Goal: Information Seeking & Learning: Learn about a topic

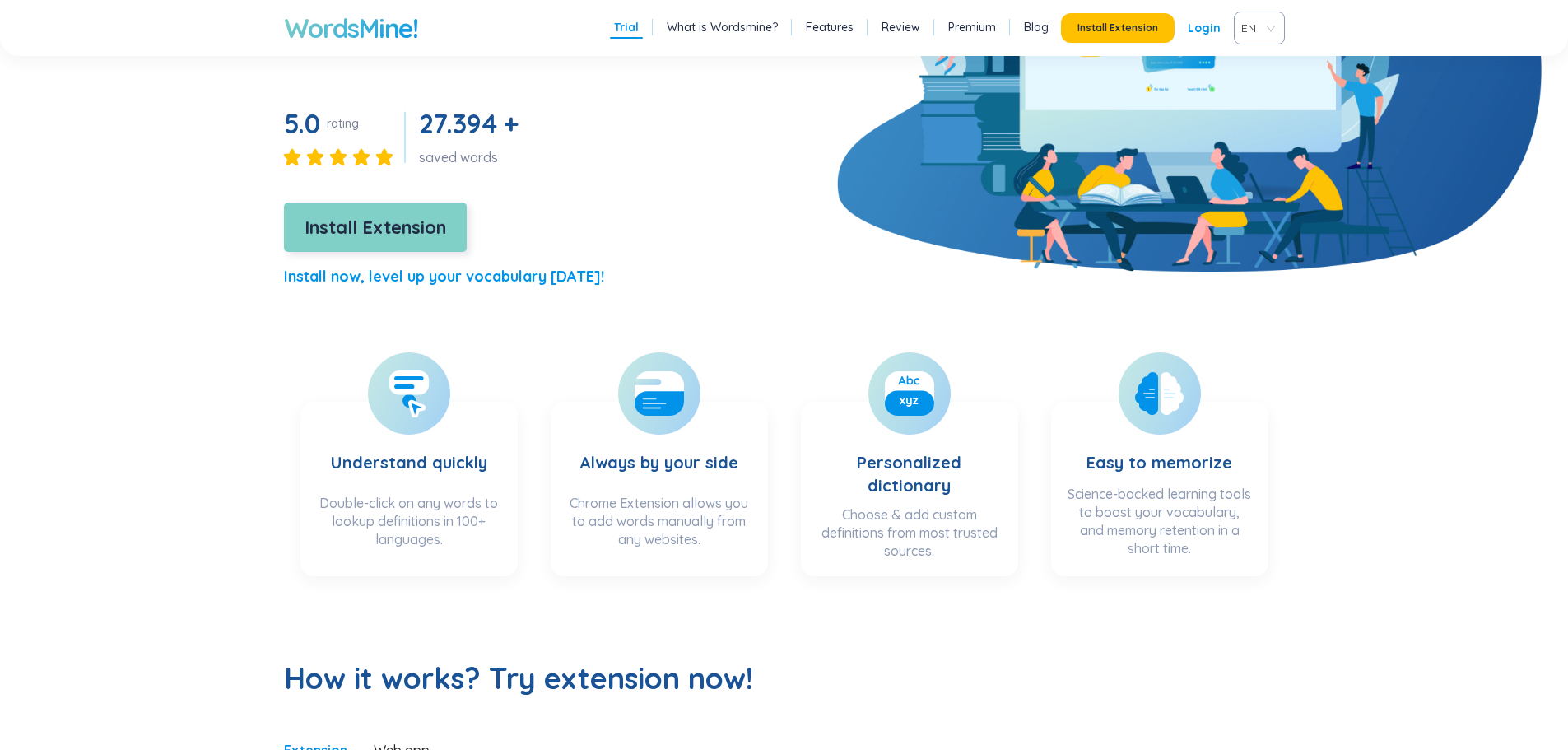
scroll to position [165, 0]
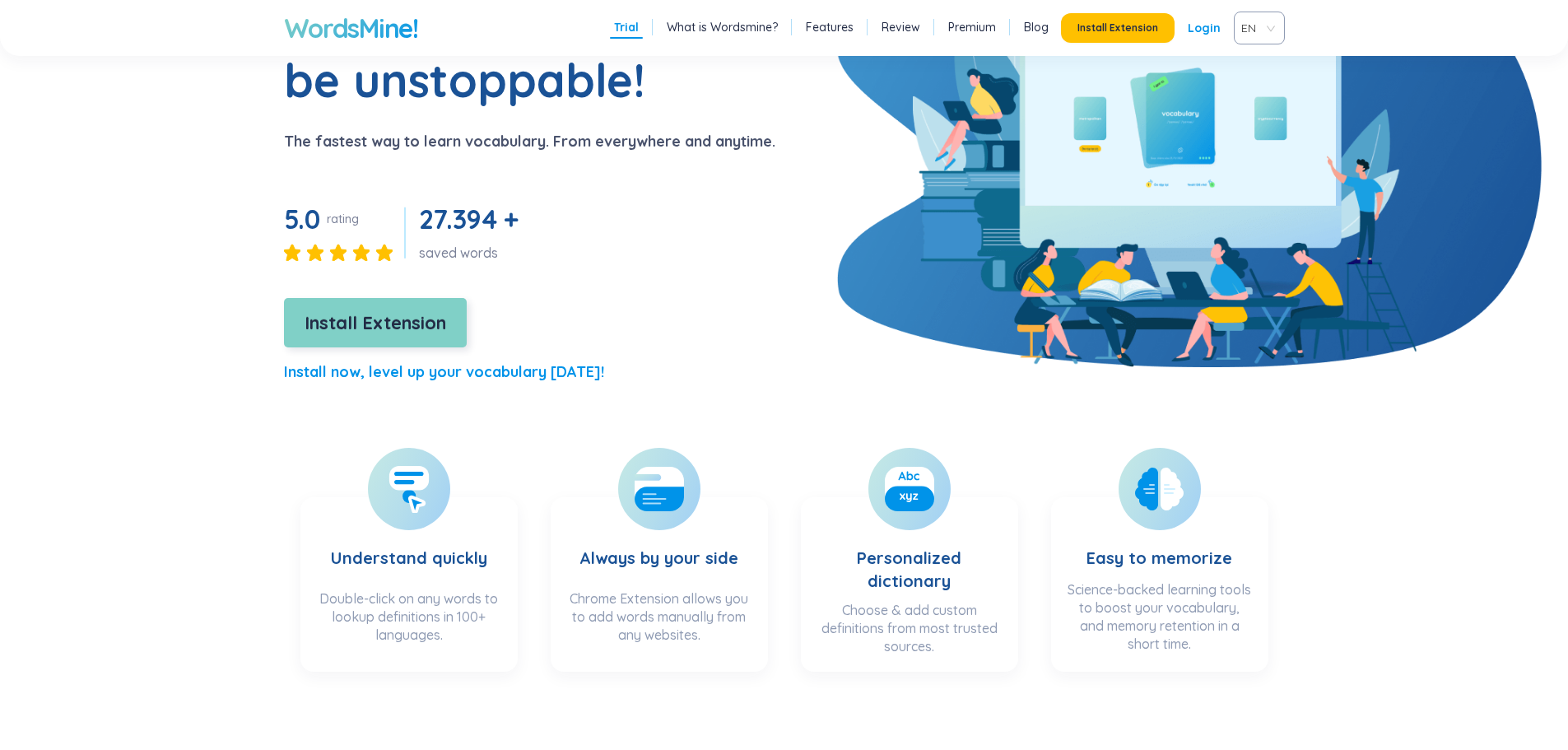
click at [406, 330] on span "Install Extension" at bounding box center [374, 324] width 141 height 29
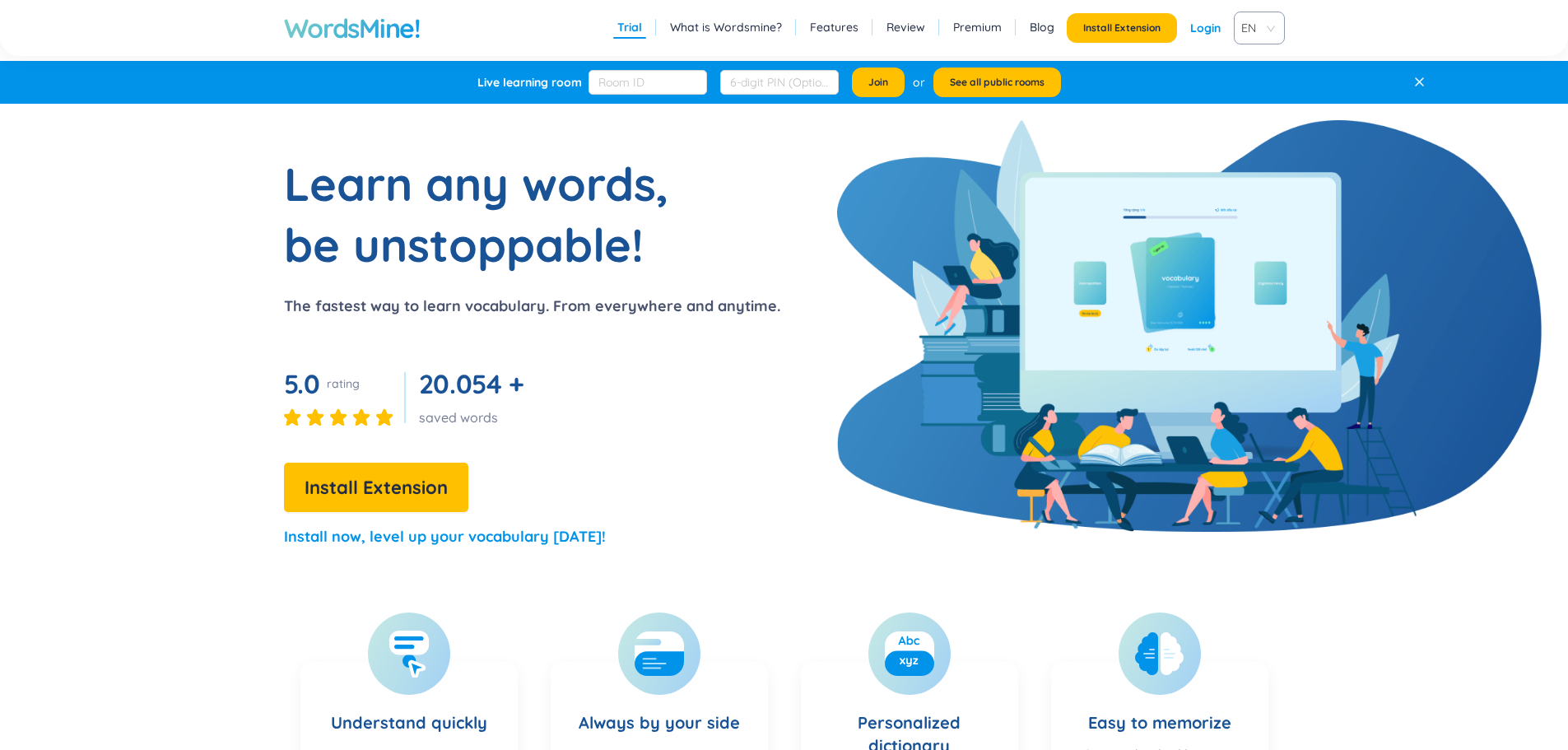
click at [324, 309] on p "The fastest way to learn vocabulary. From everywhere and anytime." at bounding box center [532, 306] width 497 height 23
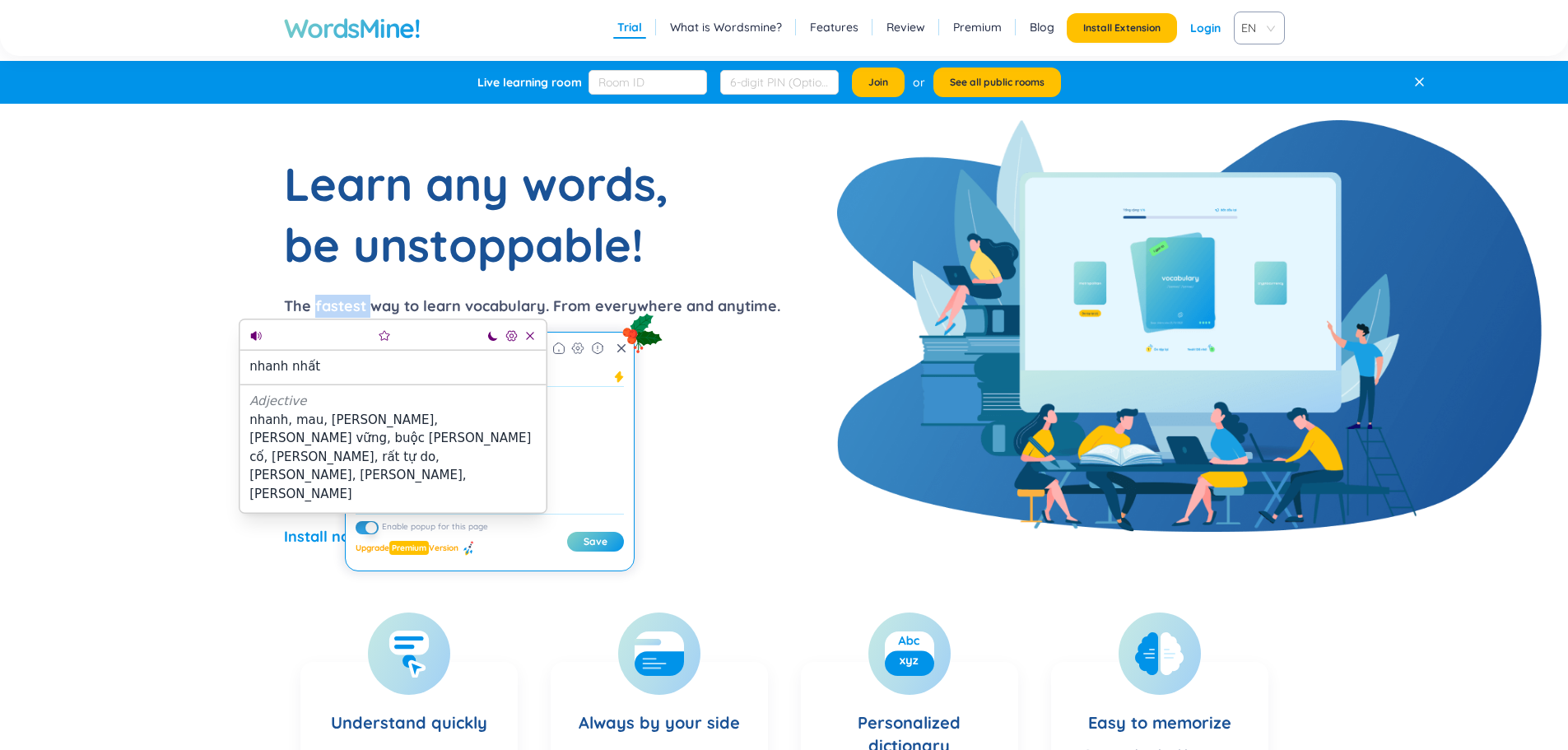
click at [532, 337] on icon at bounding box center [531, 336] width 13 height 13
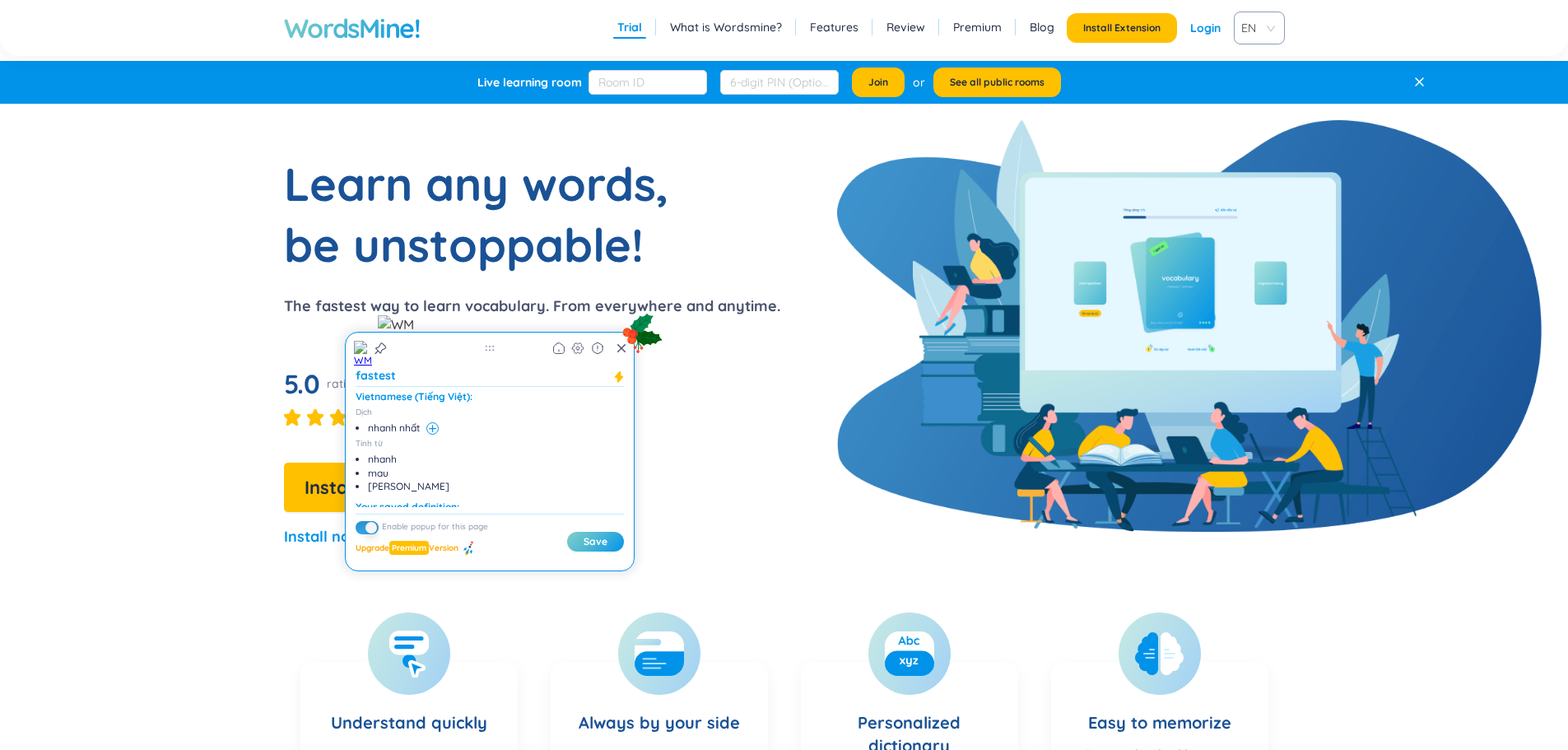
click at [430, 425] on li "nhanh nhất" at bounding box center [494, 428] width 252 height 13
click at [431, 428] on li "nhanh nhất" at bounding box center [494, 428] width 252 height 13
click at [235, 368] on div "Learn any words, be unstoppable! The fastest way to learn vocabulary. From ever…" at bounding box center [466, 358] width 628 height 410
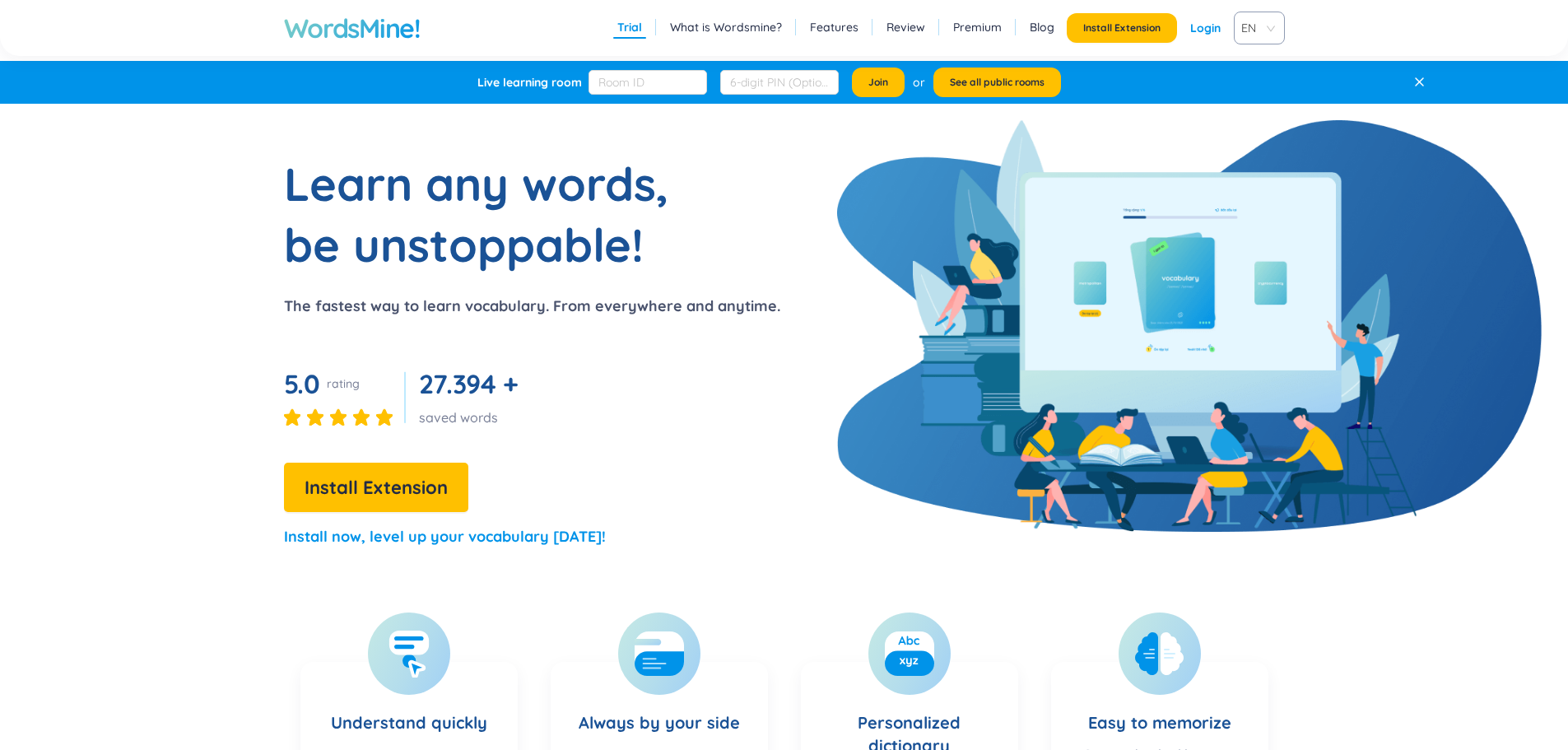
click at [1207, 20] on link "Login" at bounding box center [1205, 27] width 30 height 30
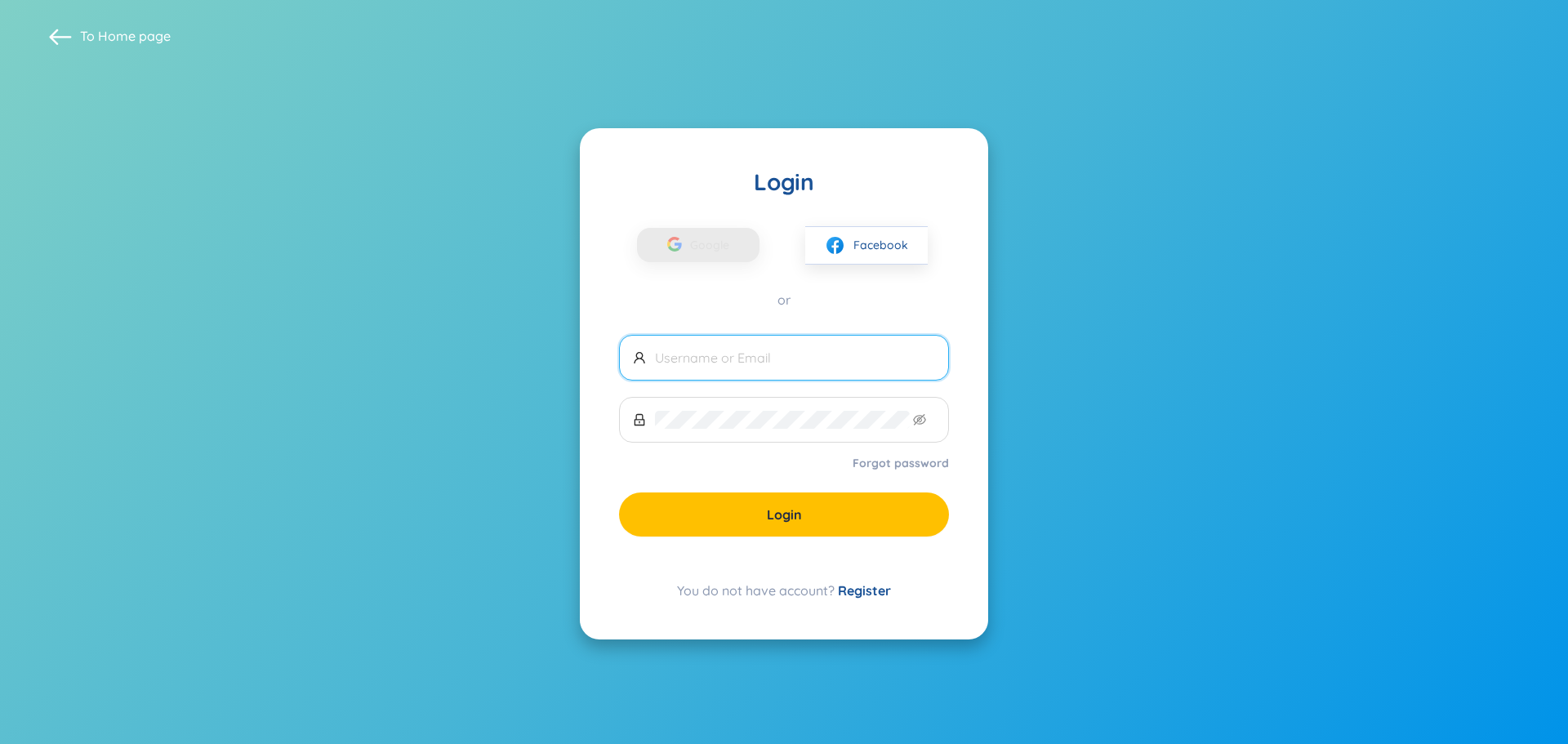
click at [729, 361] on input "text" at bounding box center [795, 358] width 280 height 18
click at [720, 233] on span "Google" at bounding box center [714, 245] width 47 height 34
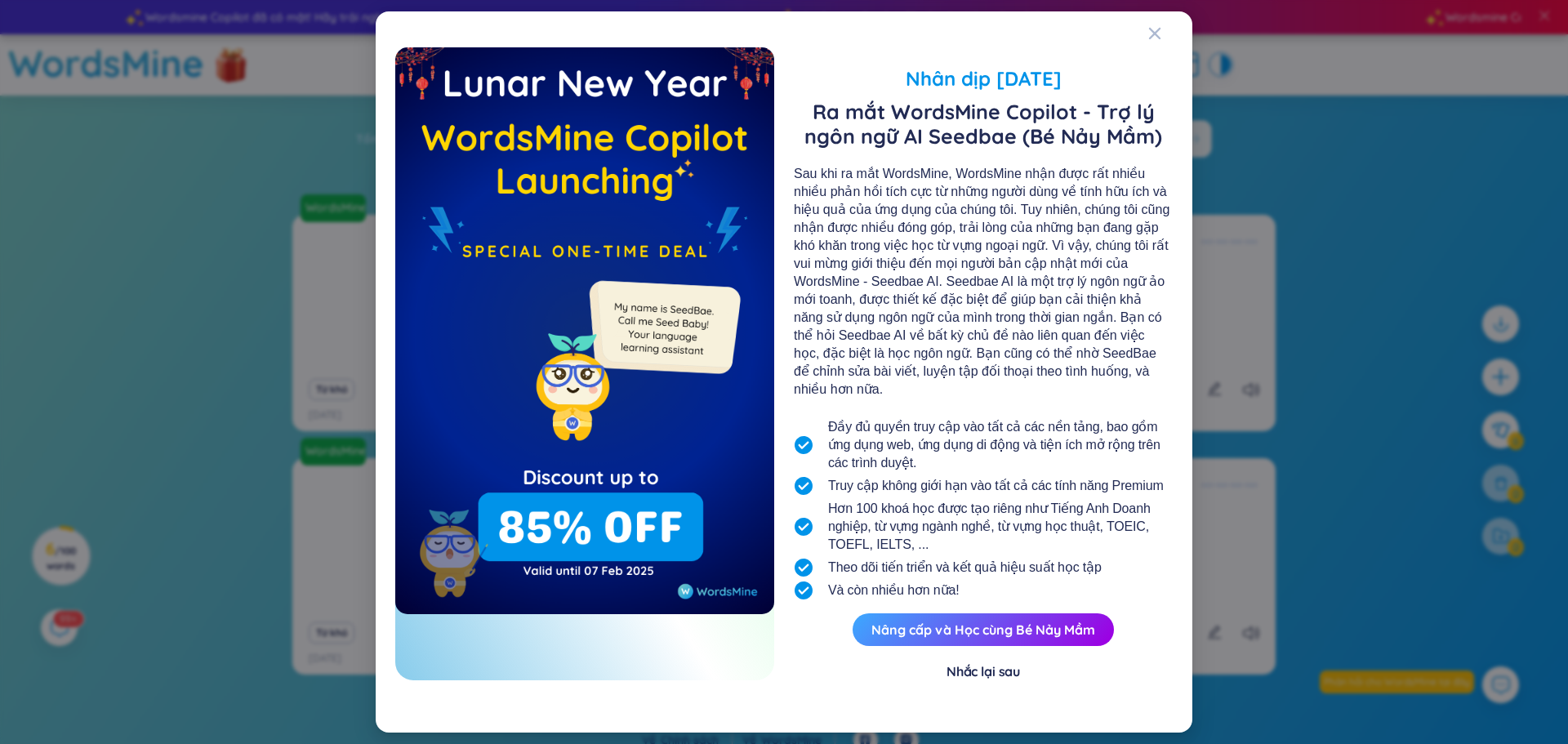
click at [1148, 42] on div "Nhân dịp Tết Nguyên Đán Ra mắt WordsMine Copilot - Trợ lý ngôn ngữ AI Seedbae (…" at bounding box center [784, 372] width 777 height 683
click at [1157, 40] on icon "Close" at bounding box center [1155, 33] width 13 height 13
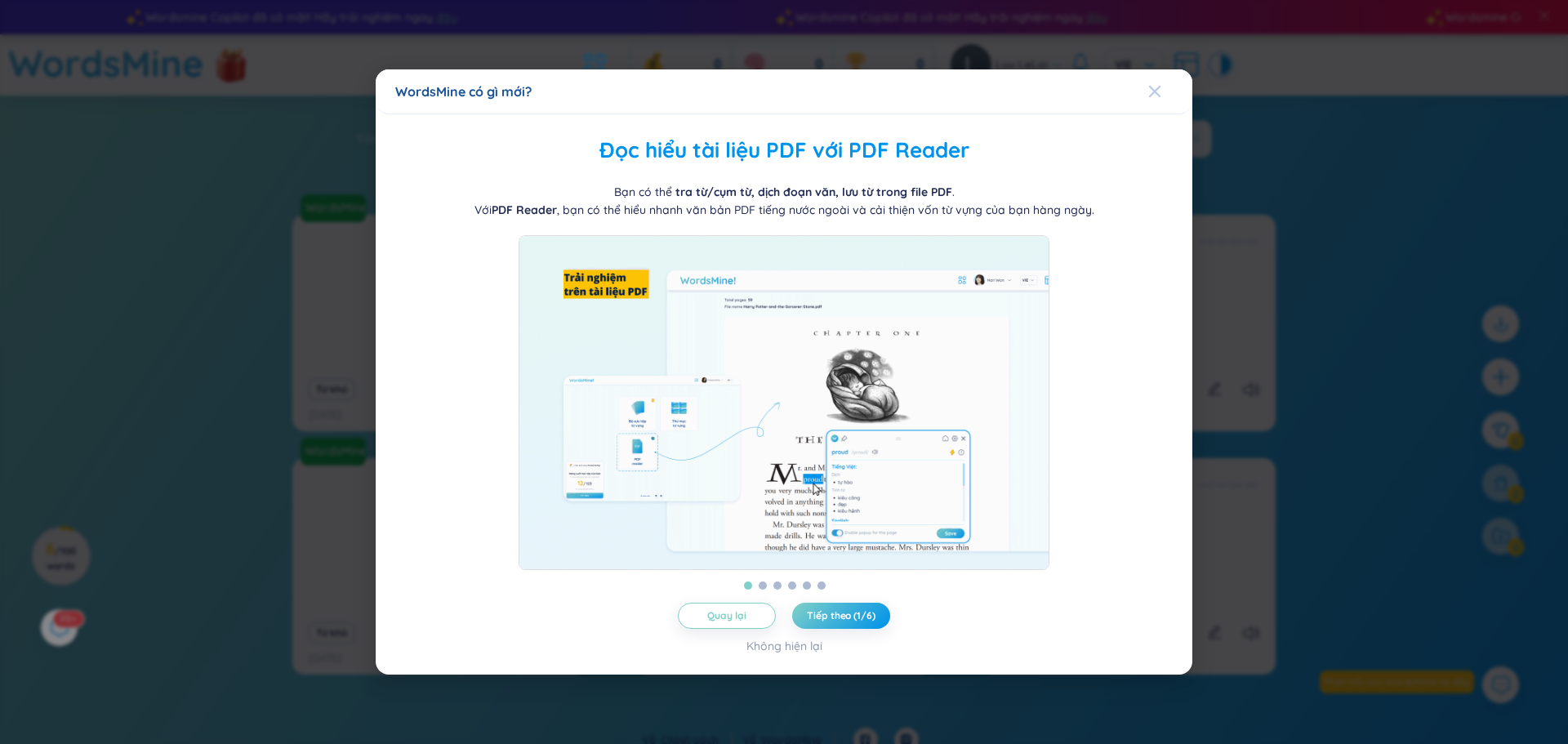
click at [1149, 74] on div "Close" at bounding box center [1155, 91] width 13 height 44
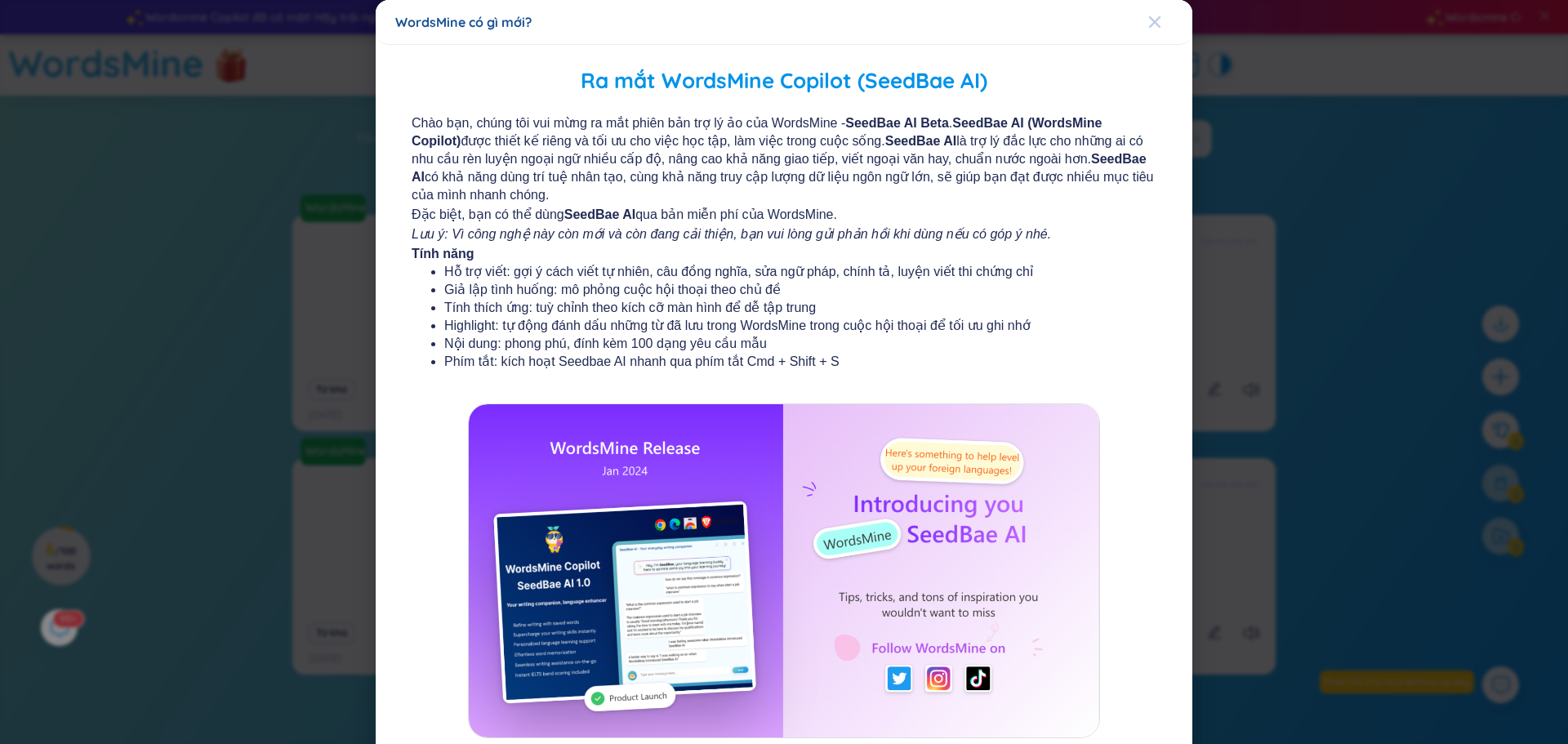
click at [1152, 21] on icon "Close" at bounding box center [1155, 22] width 13 height 13
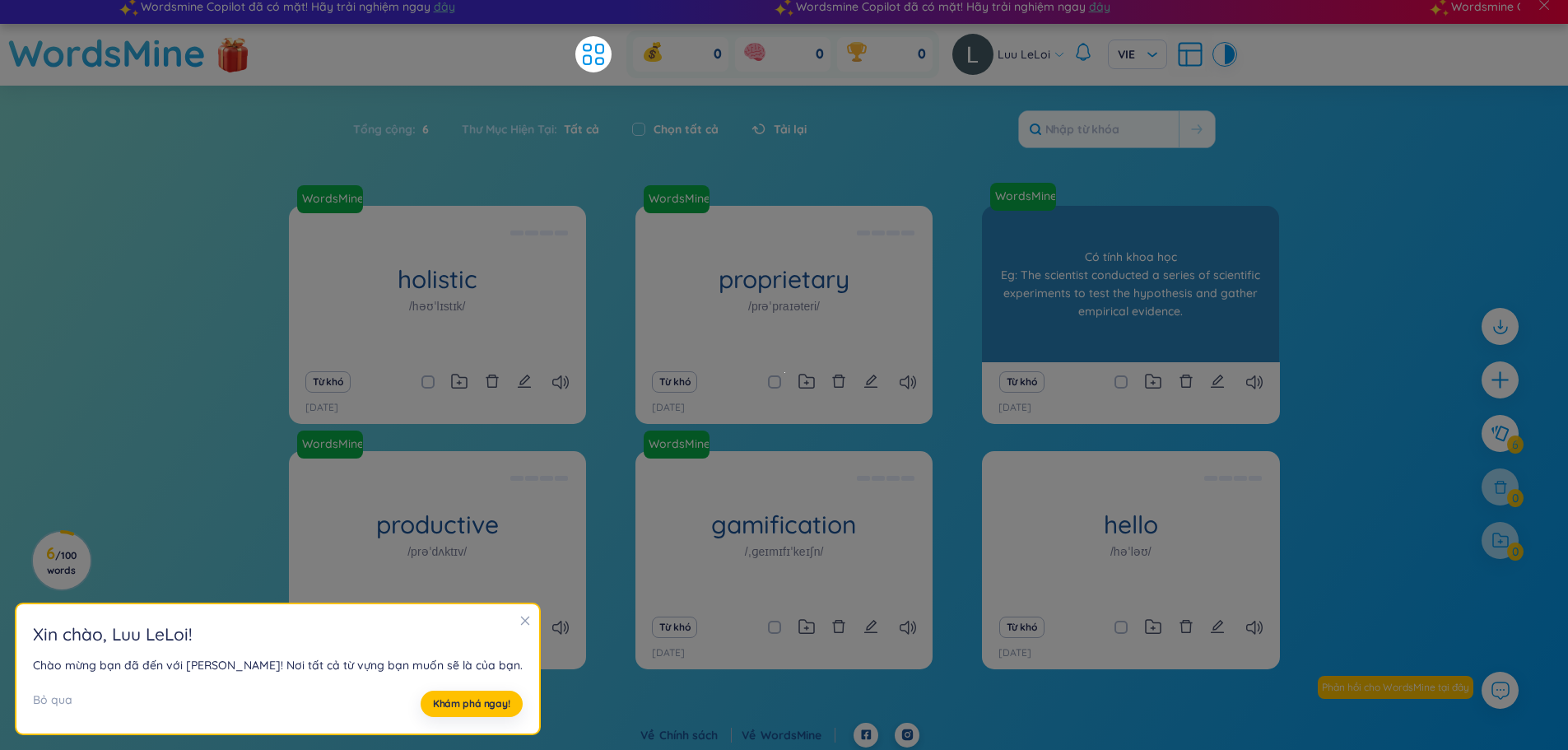
scroll to position [16, 0]
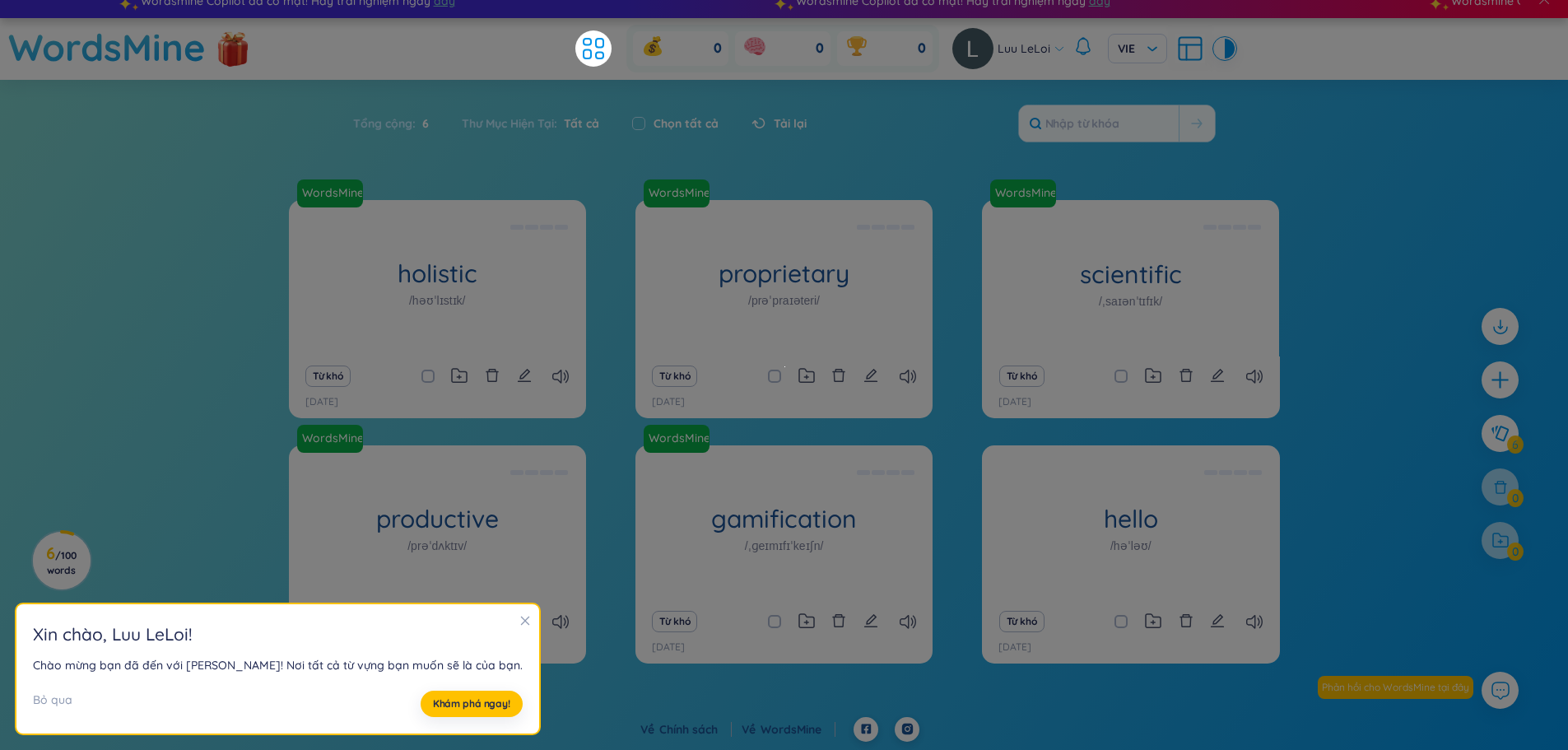
click at [389, 125] on div "Tổng cộng : 6" at bounding box center [399, 124] width 92 height 35
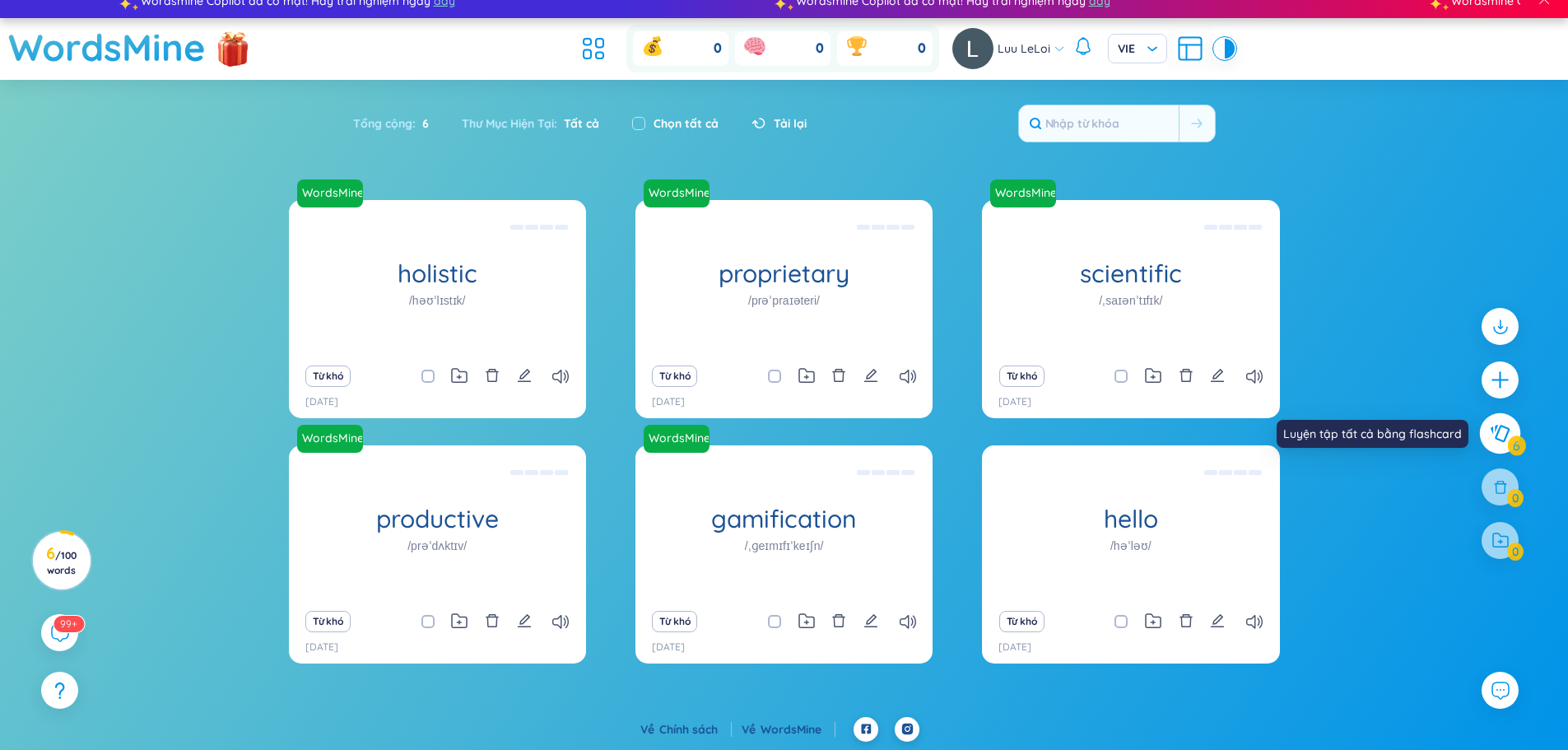
click at [1489, 440] on button at bounding box center [1501, 434] width 41 height 41
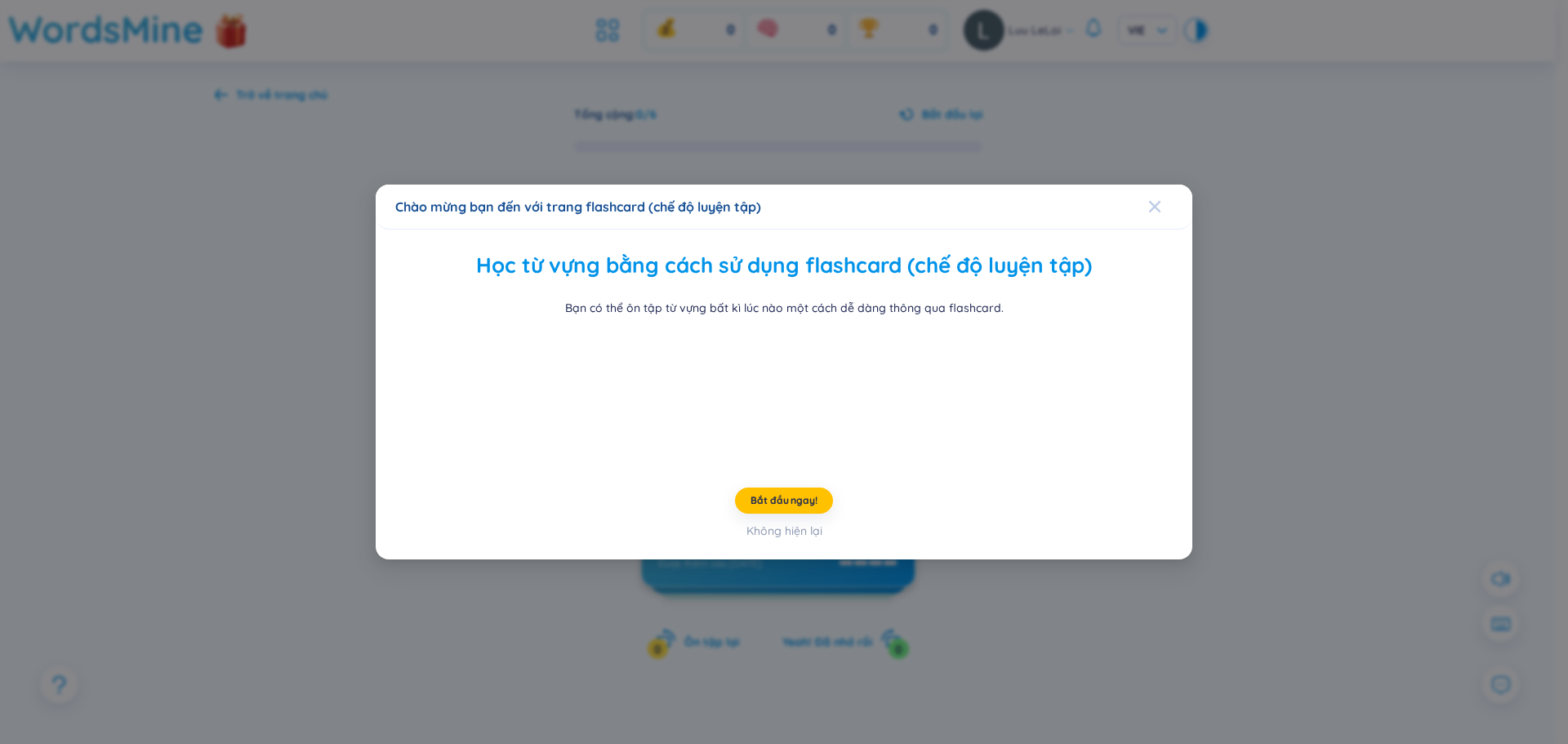
click at [1157, 202] on icon "Close" at bounding box center [1154, 205] width 12 height 12
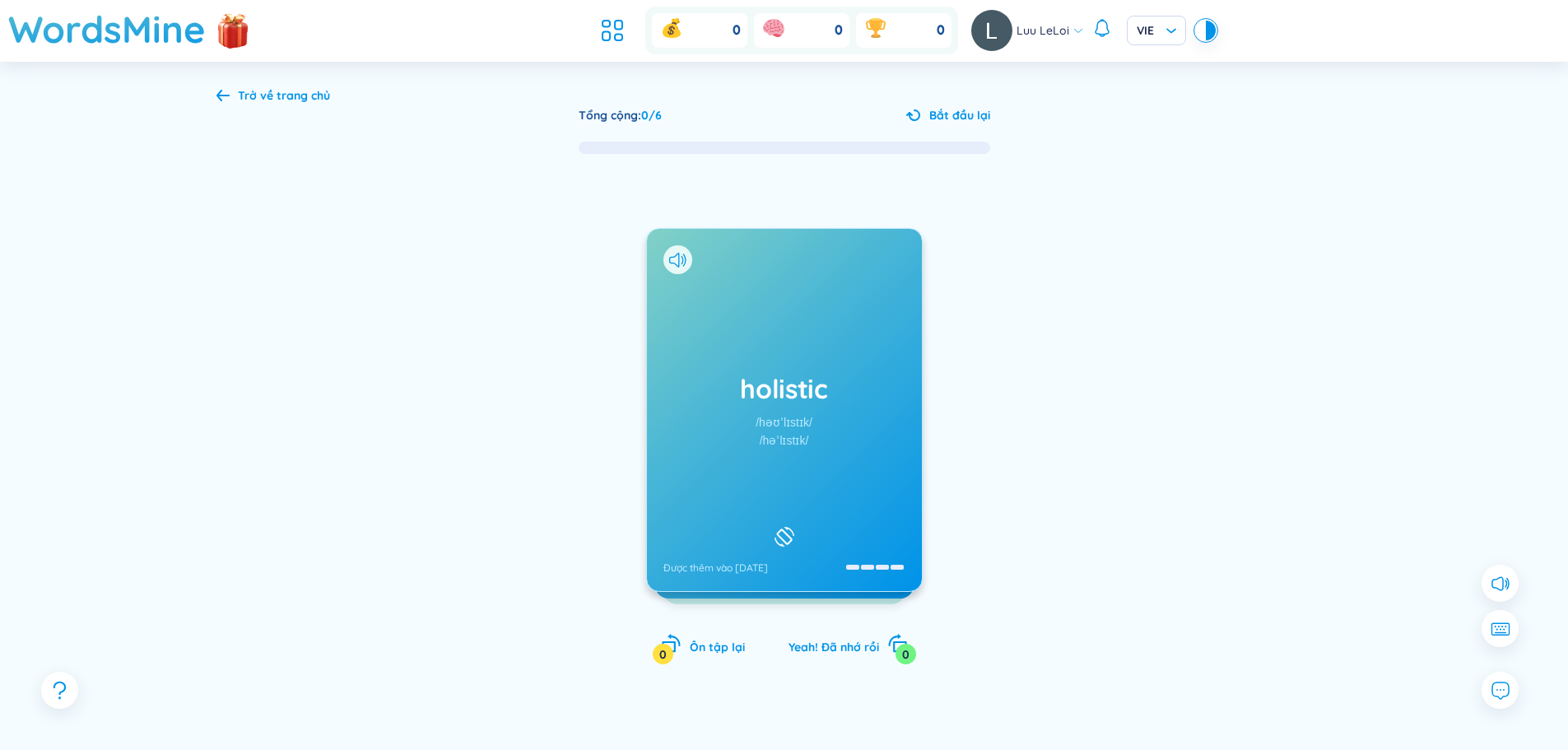
click at [838, 337] on div "holistic /həʊˈlɪstɪk/ /həˈlɪstɪk/ Được thêm vào 20/9/2025" at bounding box center [784, 410] width 275 height 363
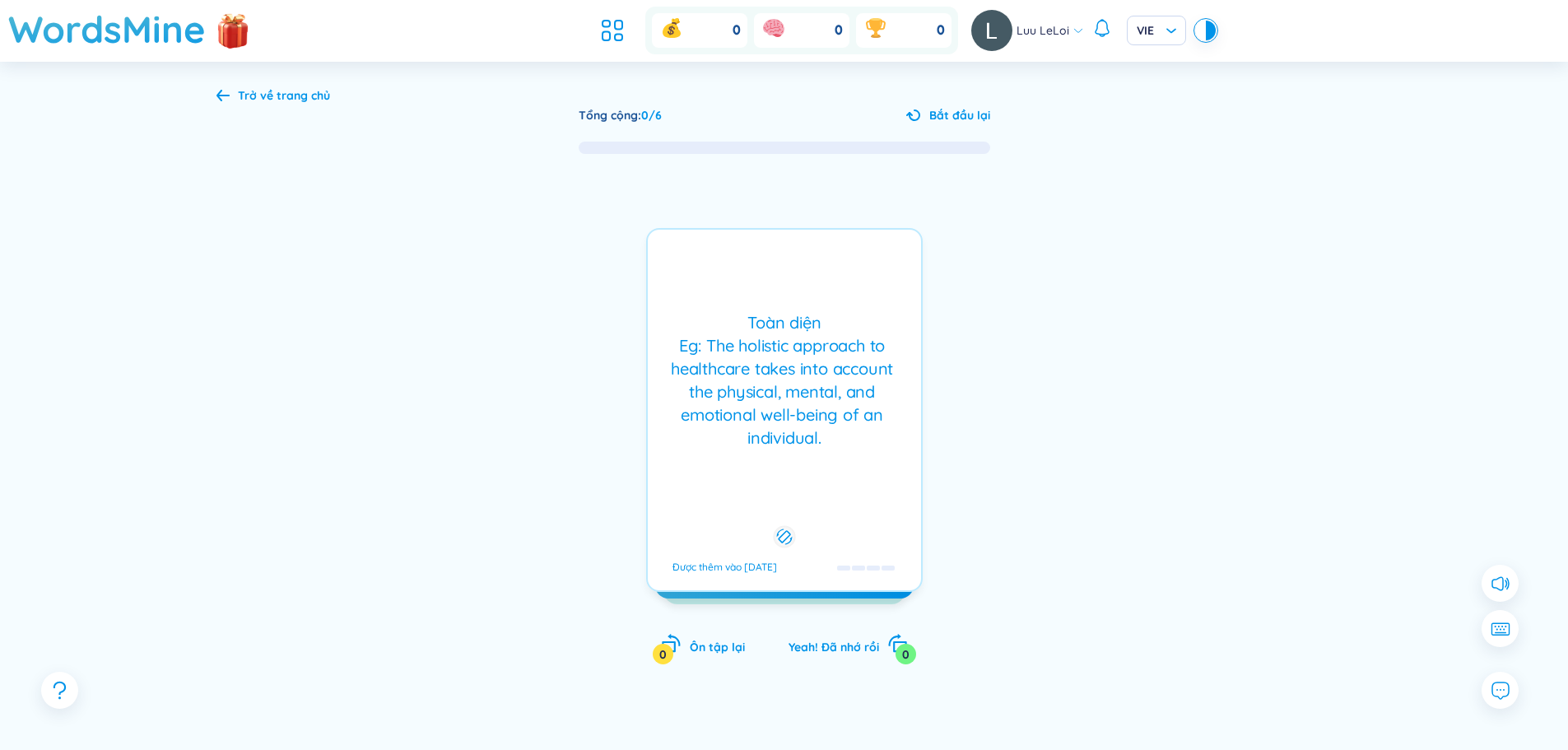
click at [727, 341] on div "Toàn diện Eg: The holistic approach to healthcare takes into account the physic…" at bounding box center [784, 381] width 257 height 139
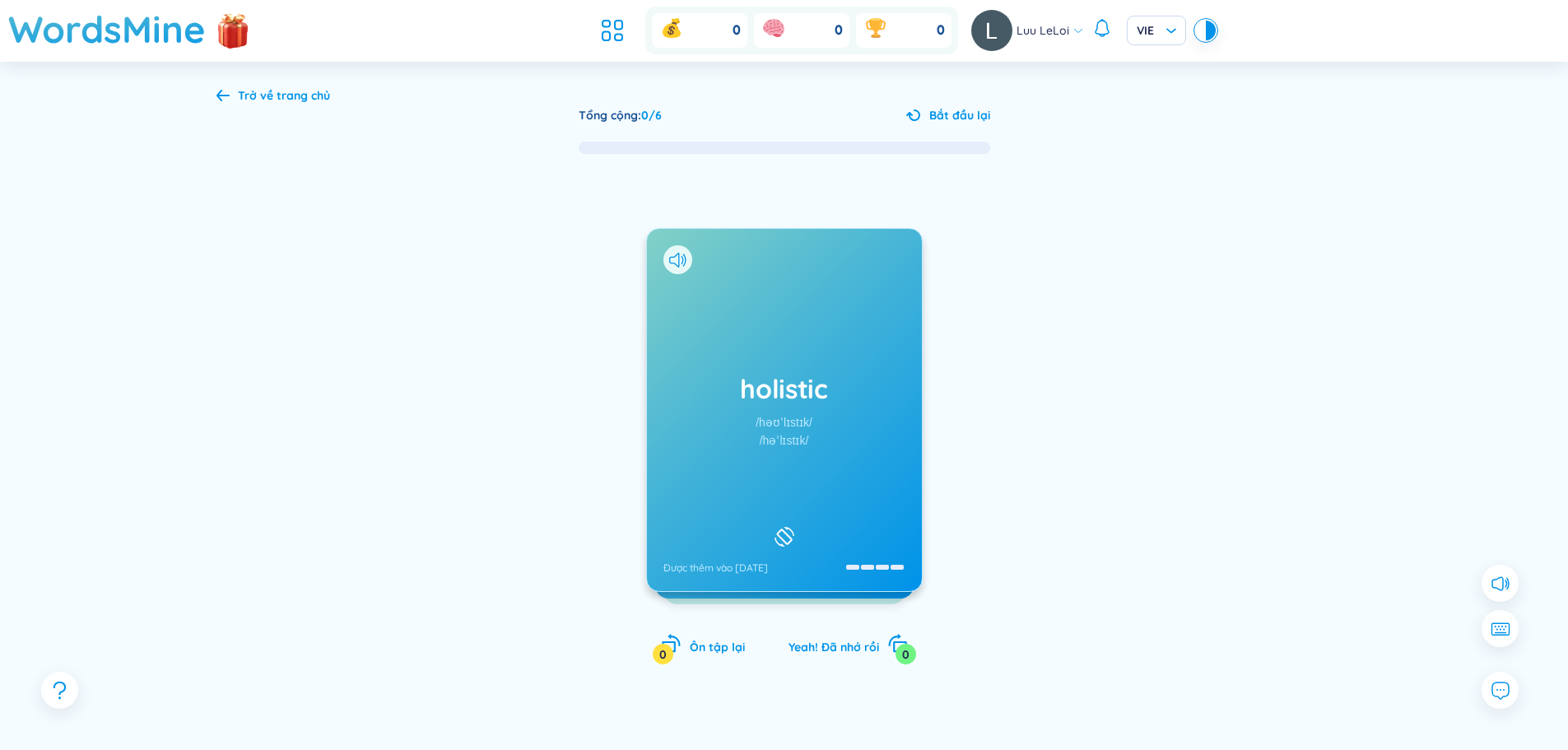
click at [727, 341] on div "holistic /həʊˈlɪstɪk/ /həˈlɪstɪk/ Được thêm vào 20/9/2025" at bounding box center [784, 410] width 275 height 363
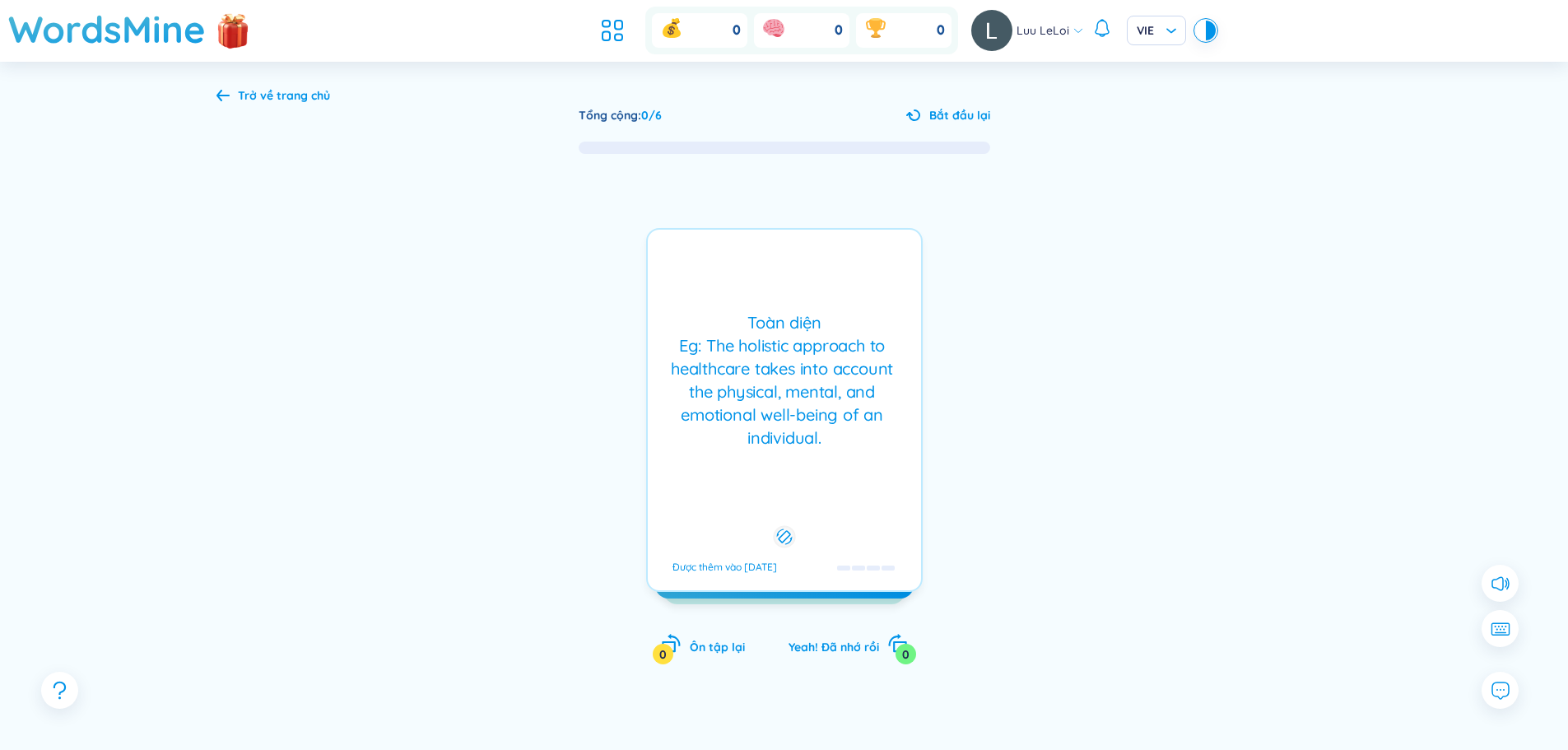
click at [727, 341] on div "Toàn diện Eg: The holistic approach to healthcare takes into account the physic…" at bounding box center [784, 381] width 257 height 139
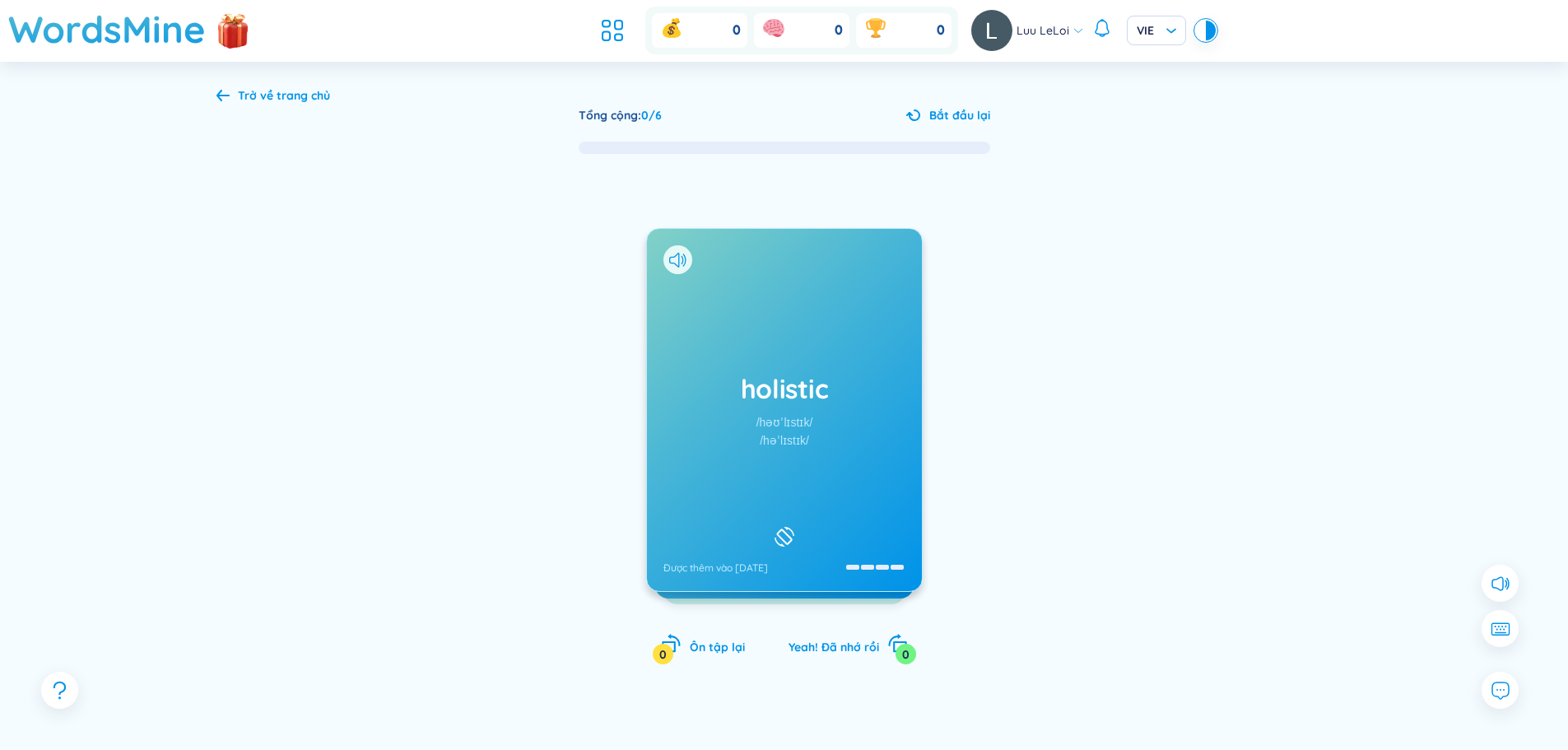
click at [219, 91] on icon at bounding box center [223, 96] width 13 height 13
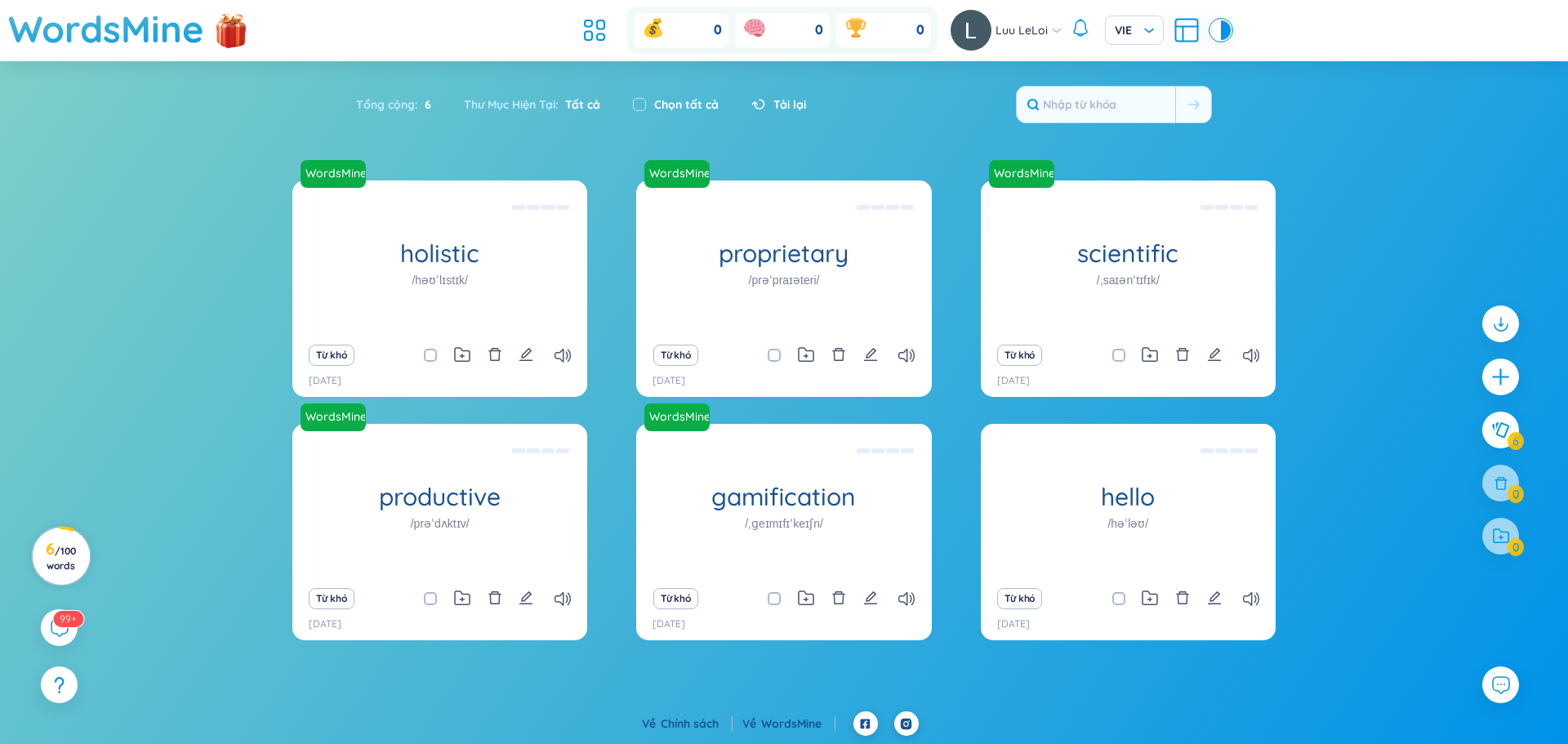
click at [53, 549] on h3 "6 / 100 words" at bounding box center [61, 557] width 37 height 30
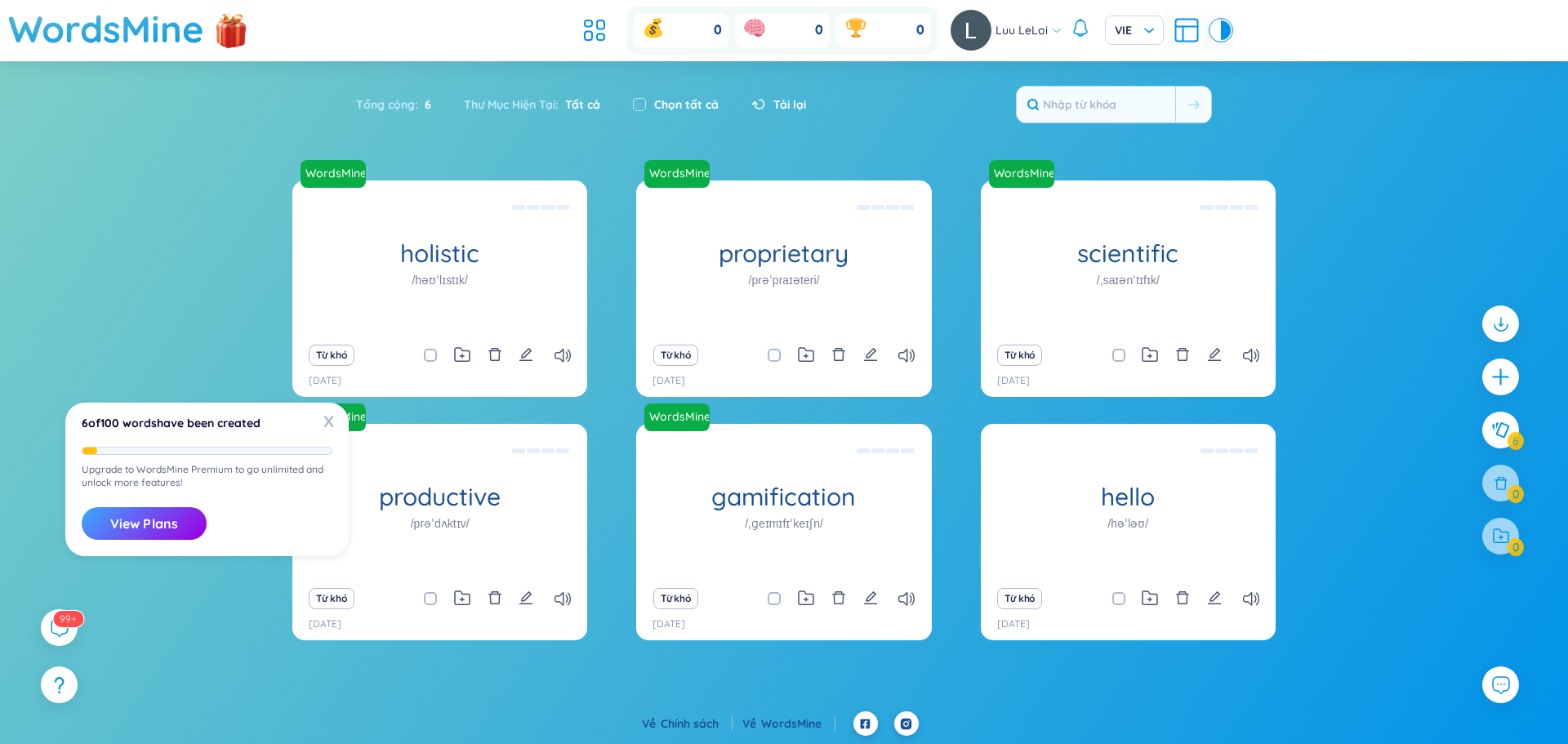
click at [167, 218] on div "WordsMine holistic /həʊˈlɪstɪk/ Toàn diện Eg: The holistic approach to healthca…" at bounding box center [784, 437] width 1568 height 513
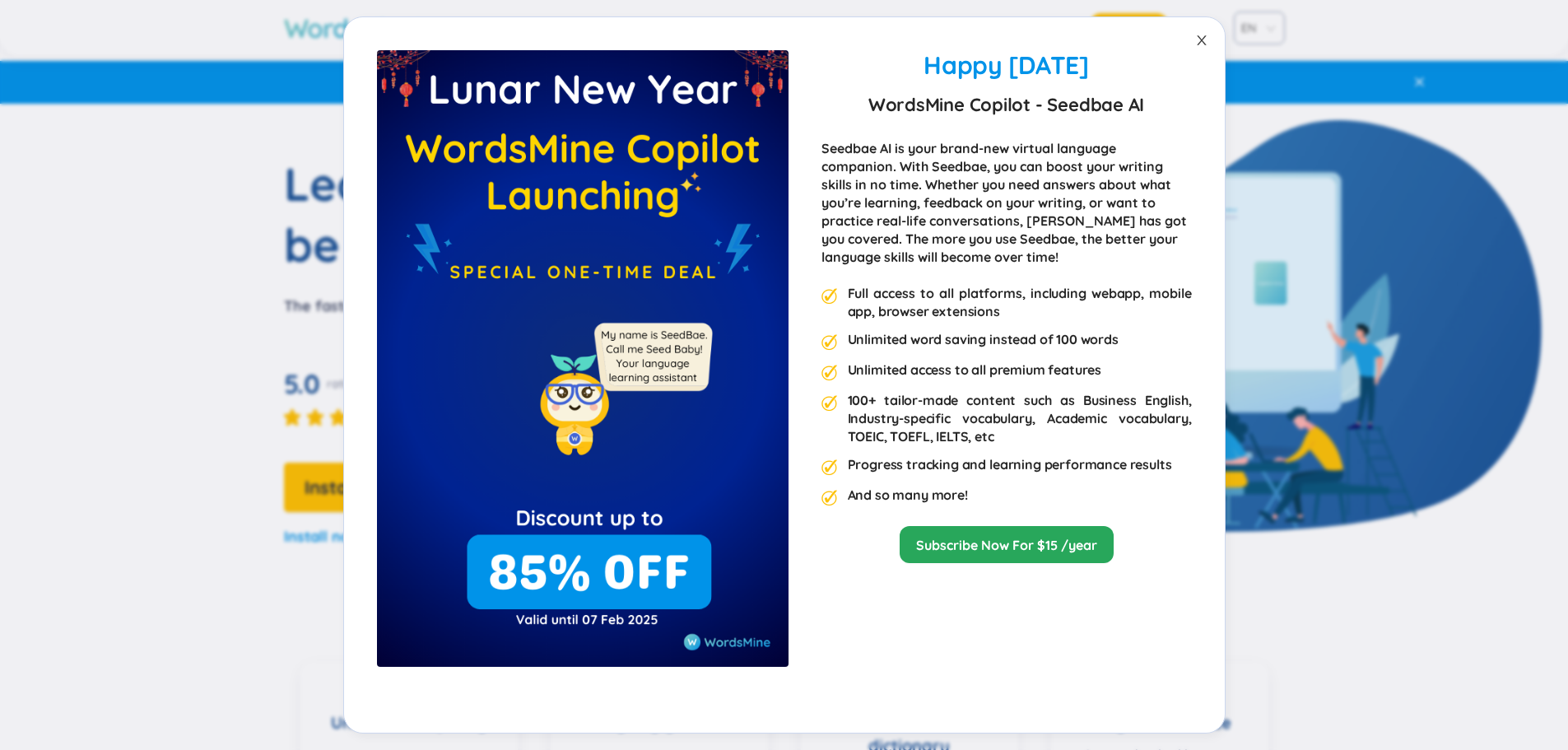
click at [1197, 44] on icon "close" at bounding box center [1202, 40] width 13 height 13
click at [1201, 44] on icon "close" at bounding box center [1202, 40] width 13 height 13
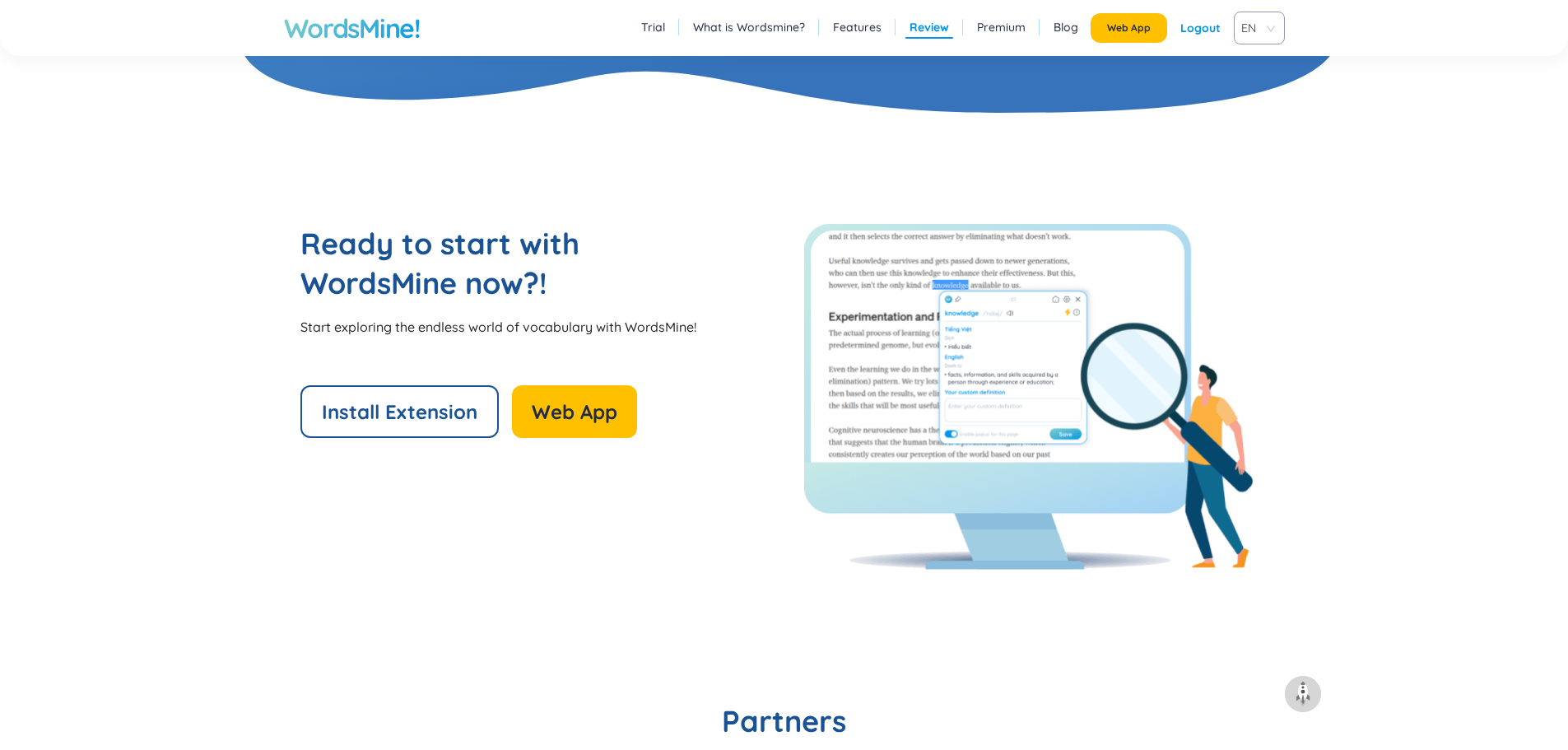
scroll to position [3981, 0]
